Goal: Task Accomplishment & Management: Use online tool/utility

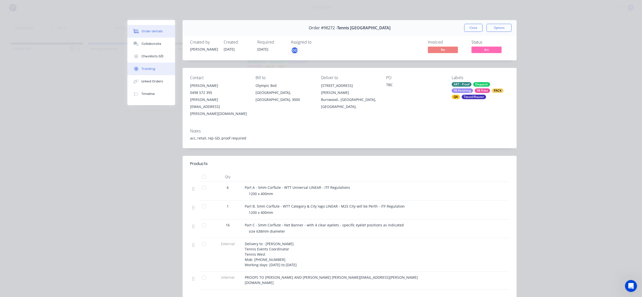
click at [150, 67] on div "Tracking" at bounding box center [148, 69] width 14 height 5
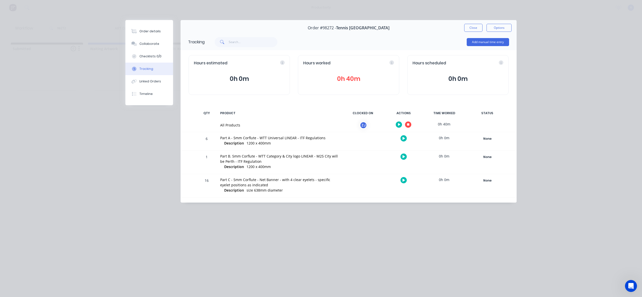
click at [409, 125] on button "button" at bounding box center [408, 125] width 6 height 6
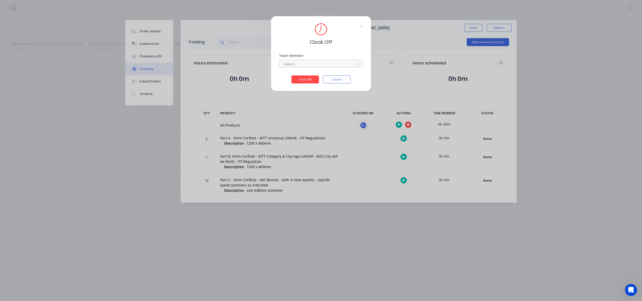
click at [335, 61] on div at bounding box center [317, 64] width 69 height 6
click at [315, 76] on div "[PERSON_NAME]" at bounding box center [321, 74] width 84 height 9
click at [312, 78] on button "Clock Off" at bounding box center [305, 79] width 28 height 8
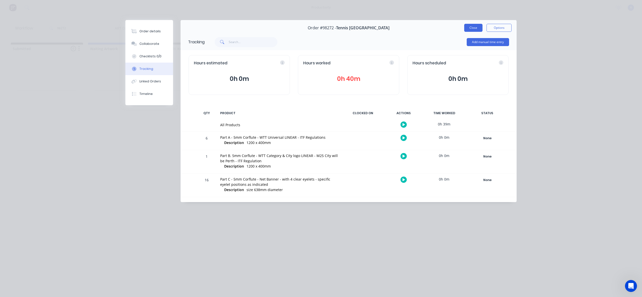
click at [467, 30] on button "Close" at bounding box center [473, 28] width 18 height 8
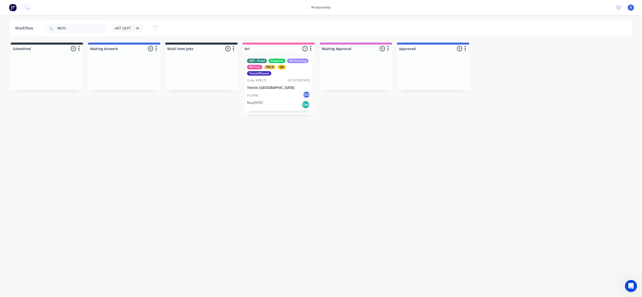
click at [445, 168] on div "Workflow 98272 ART DEPT Save new view None edit ART DEPT (Default) edit Banner …" at bounding box center [321, 153] width 642 height 267
click at [278, 92] on div "PO #TBC GD" at bounding box center [278, 96] width 63 height 10
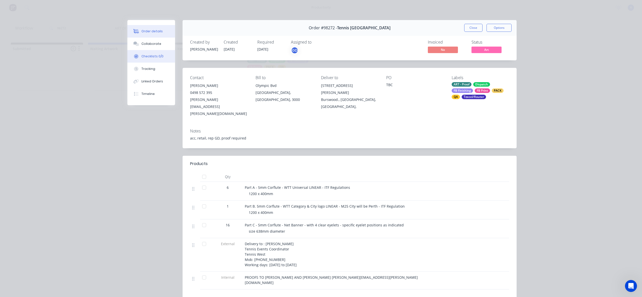
click at [144, 61] on button "Checklists 0/0" at bounding box center [151, 56] width 48 height 13
type textarea "x"
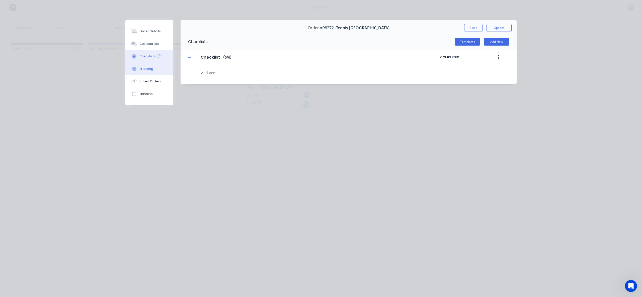
click at [147, 69] on div "Tracking" at bounding box center [146, 69] width 14 height 5
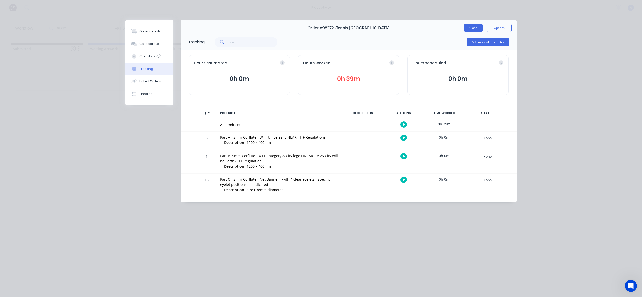
click at [477, 28] on button "Close" at bounding box center [473, 28] width 18 height 8
